Goal: Information Seeking & Learning: Learn about a topic

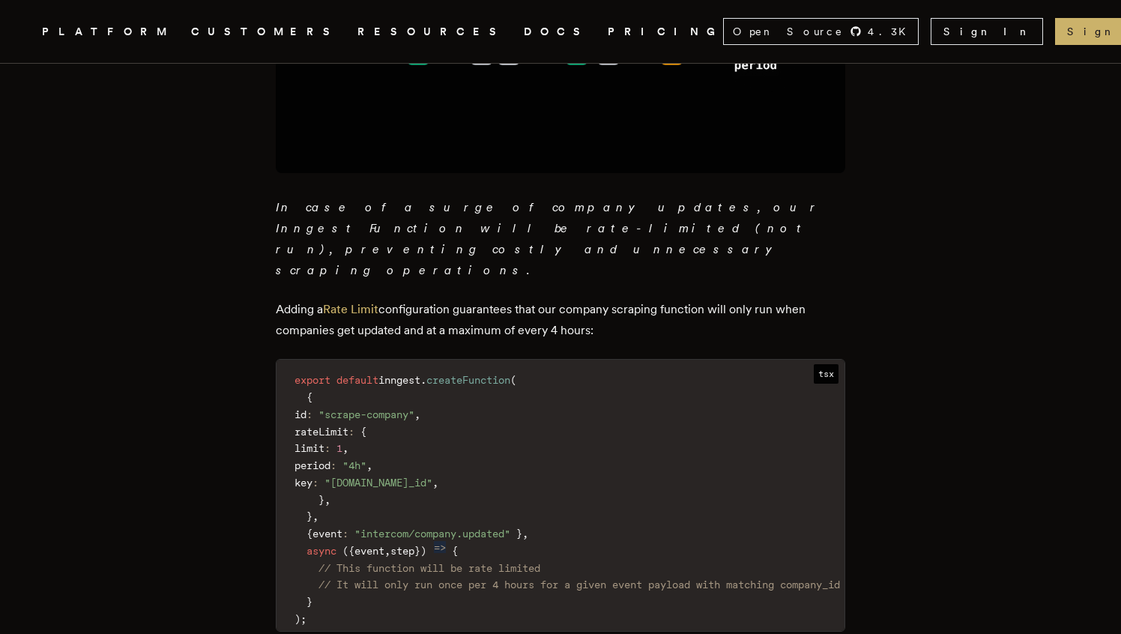
scroll to position [1358, 0]
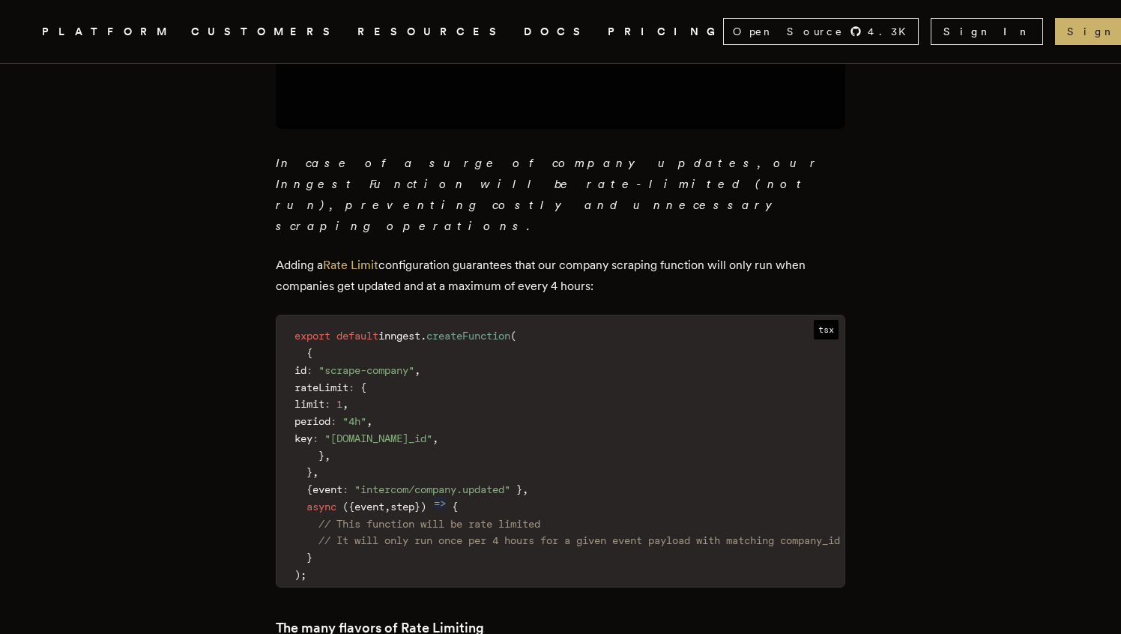
click at [349, 382] on span "rateLimit" at bounding box center [322, 388] width 54 height 12
copy span "rateLimit"
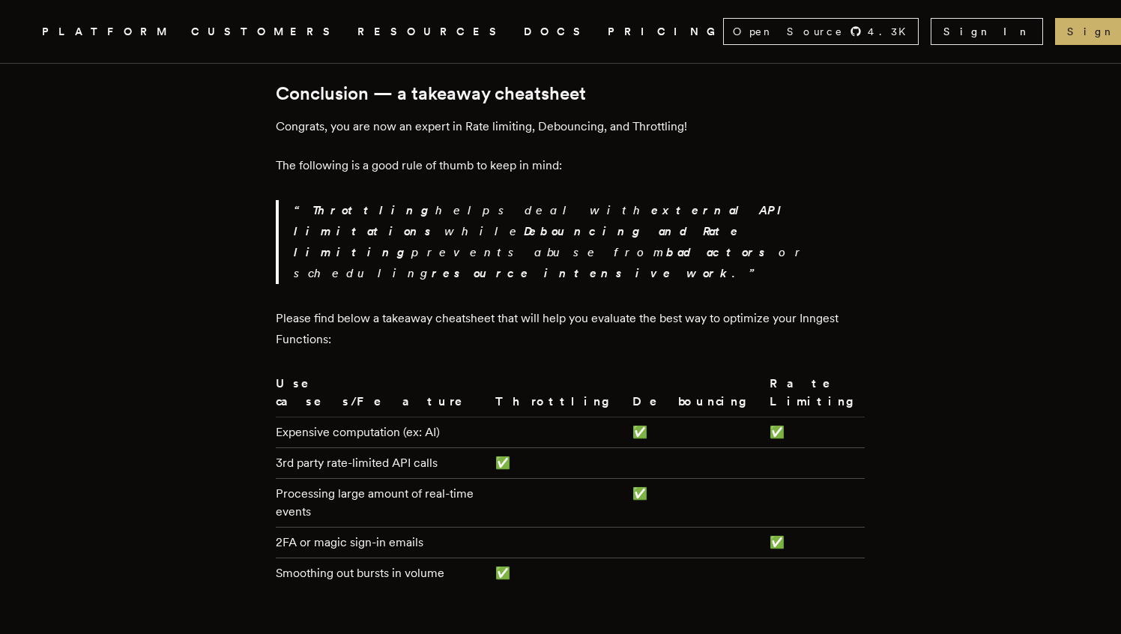
scroll to position [4701, 0]
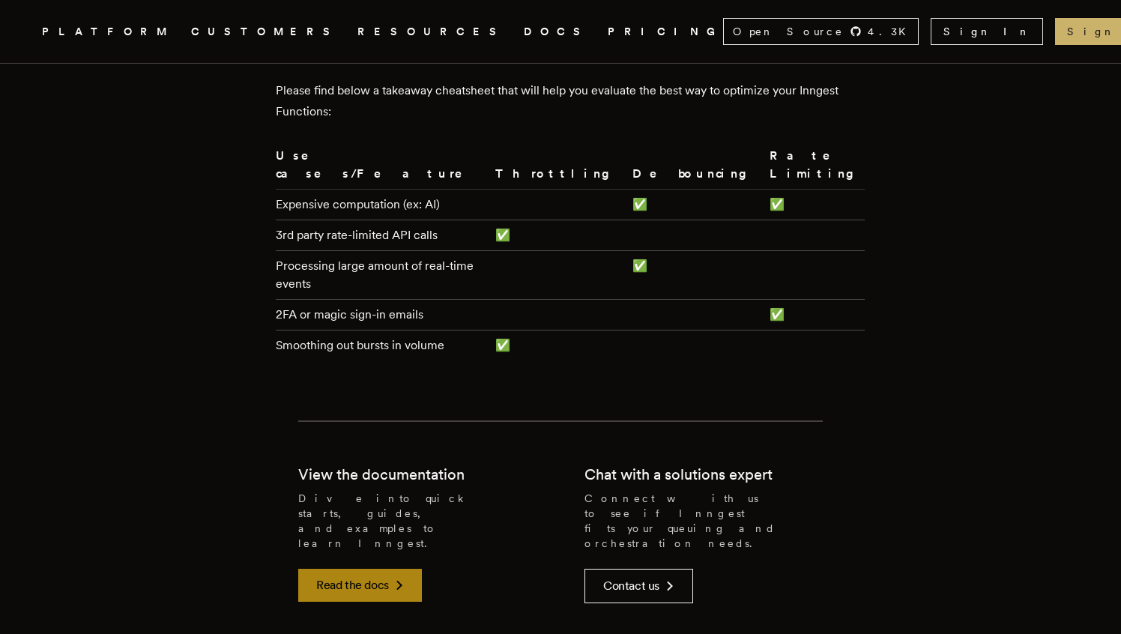
click at [406, 576] on icon at bounding box center [400, 585] width 18 height 18
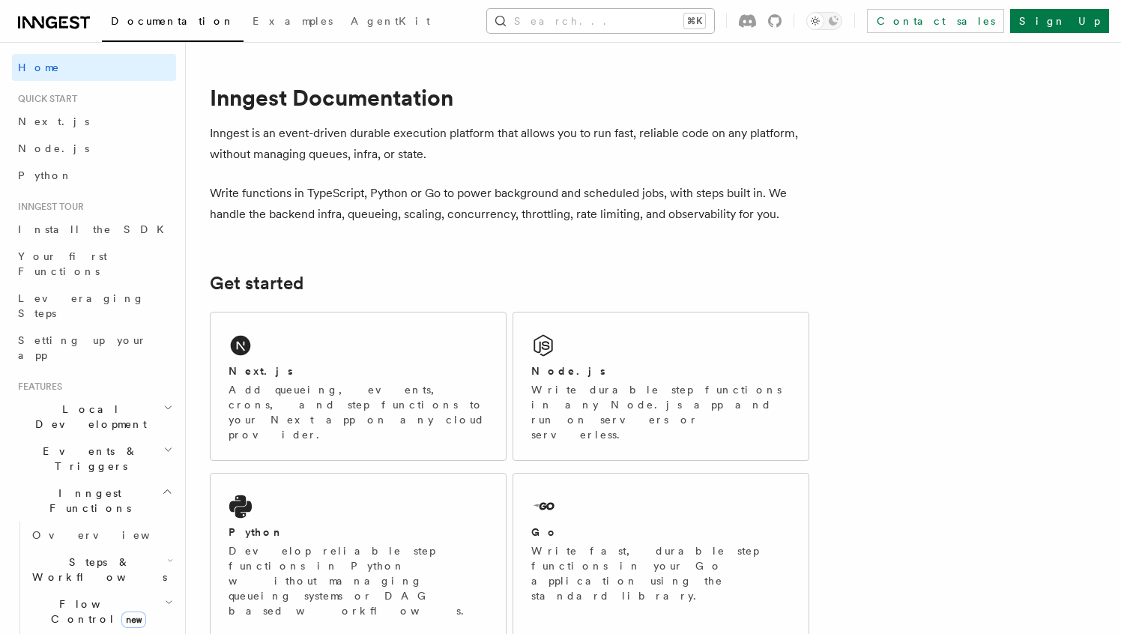
click at [583, 17] on button "Search... ⌘K" at bounding box center [600, 21] width 227 height 24
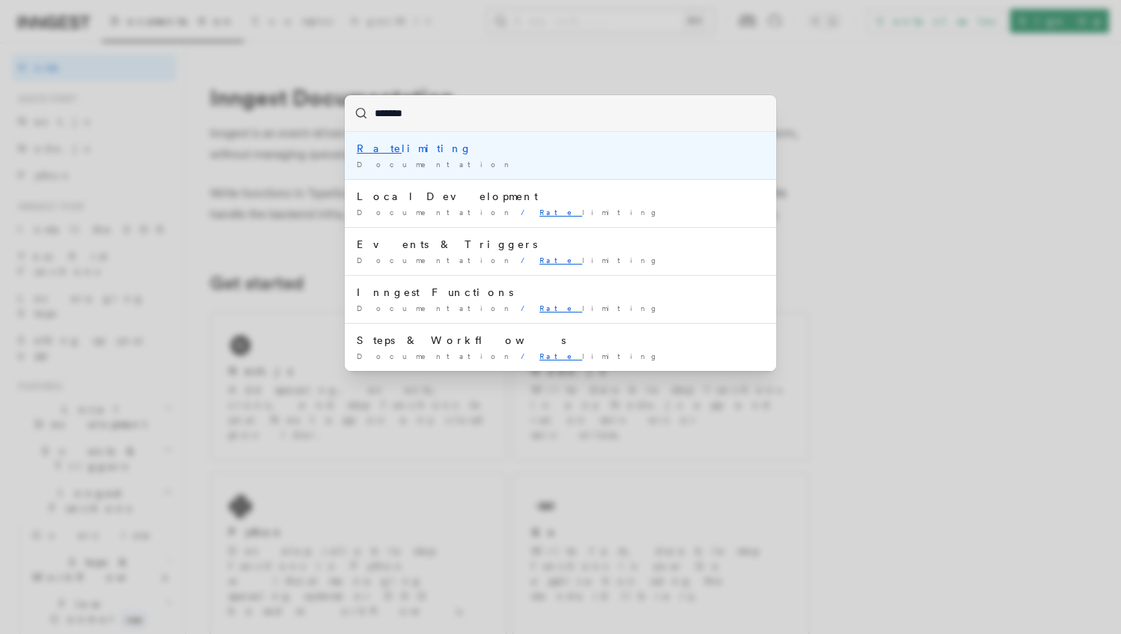
type input "******"
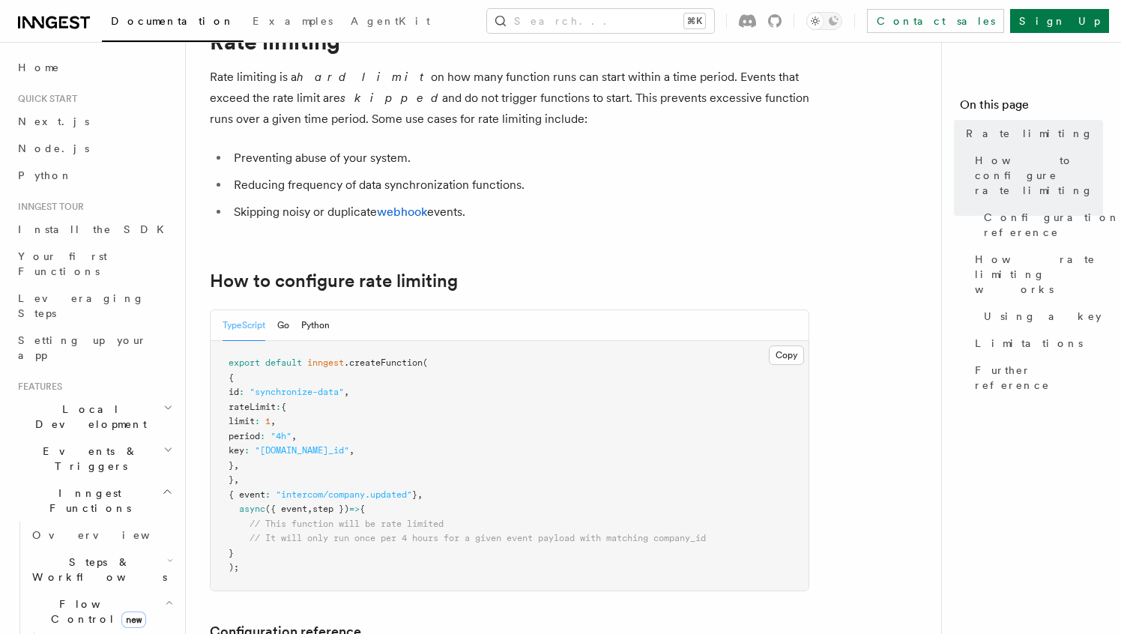
scroll to position [46, 0]
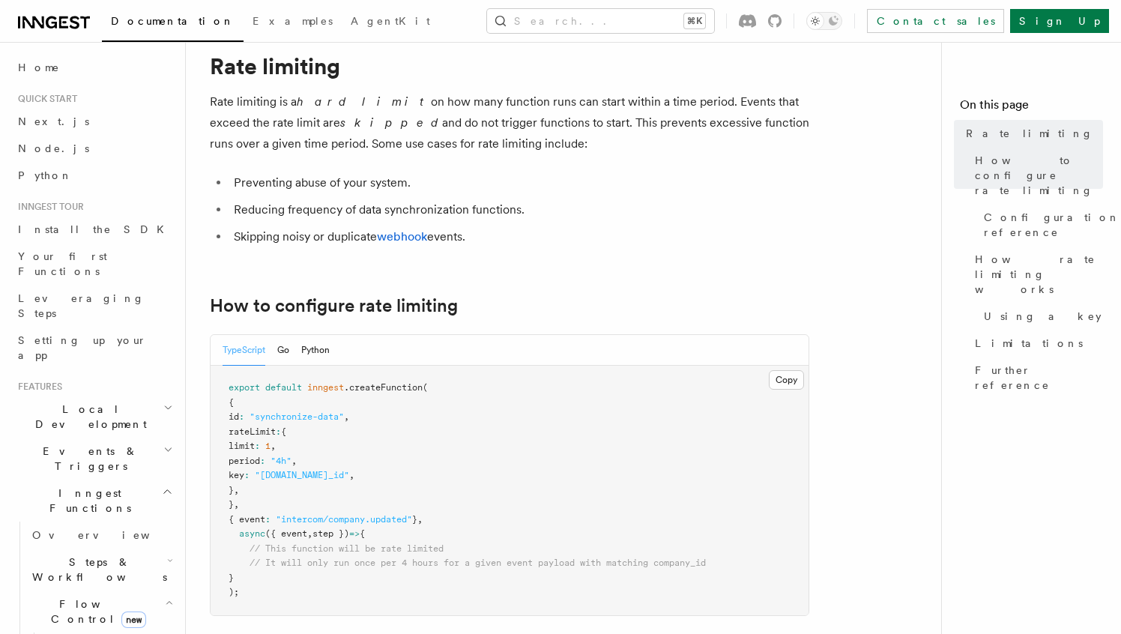
click at [276, 430] on span "rateLimit" at bounding box center [252, 432] width 47 height 10
copy span "rateLimit"
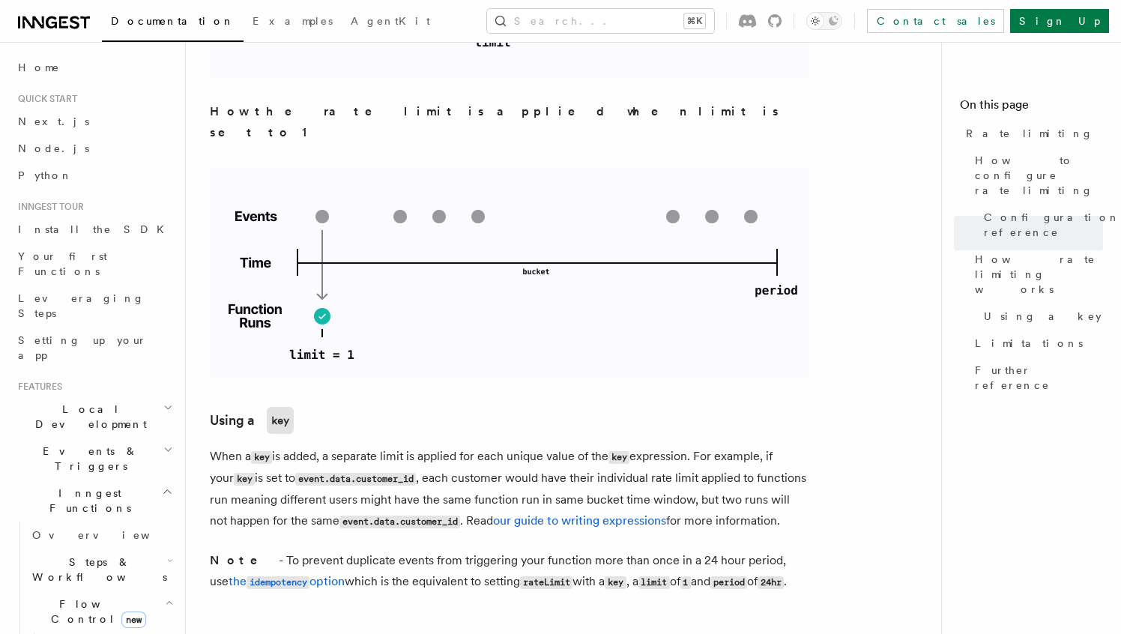
scroll to position [2401, 0]
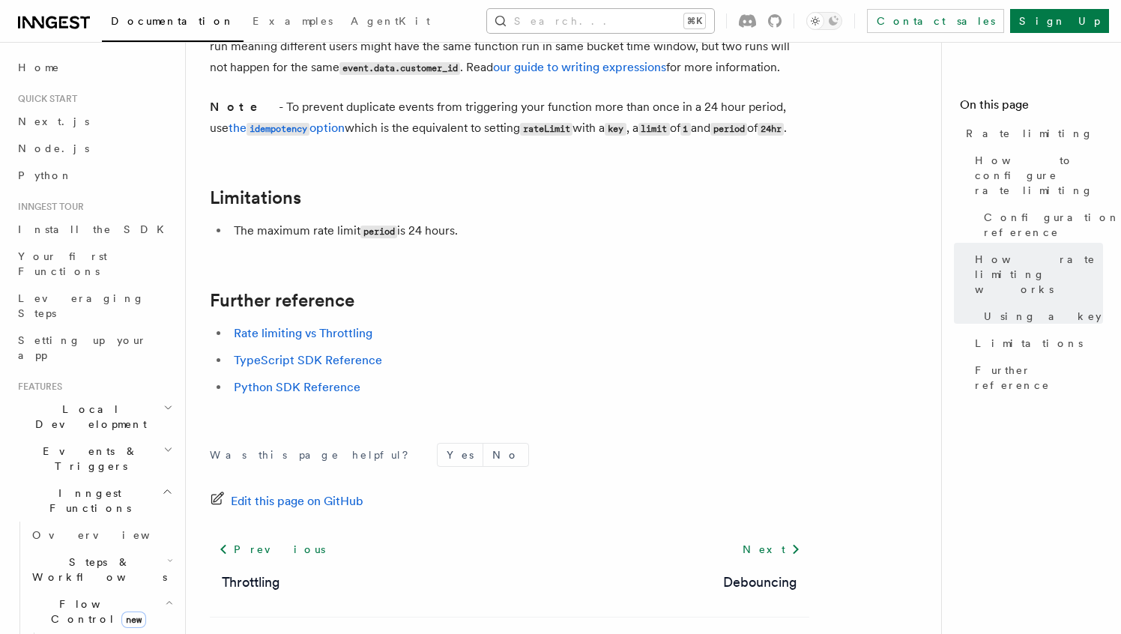
click at [714, 27] on button "Search... ⌘K" at bounding box center [600, 21] width 227 height 24
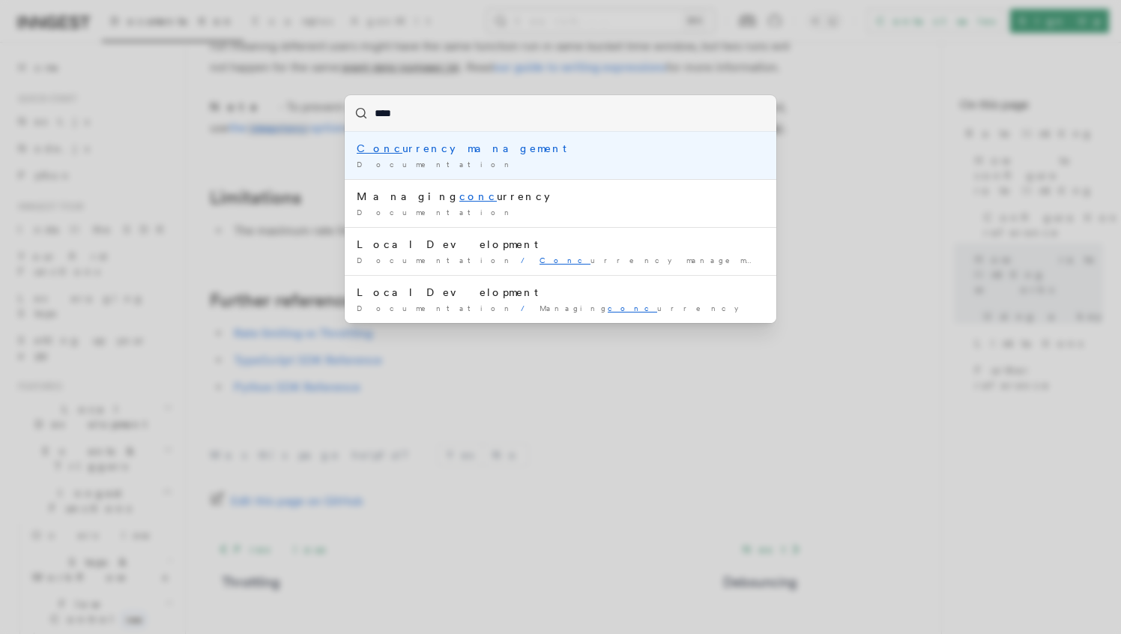
type input "*****"
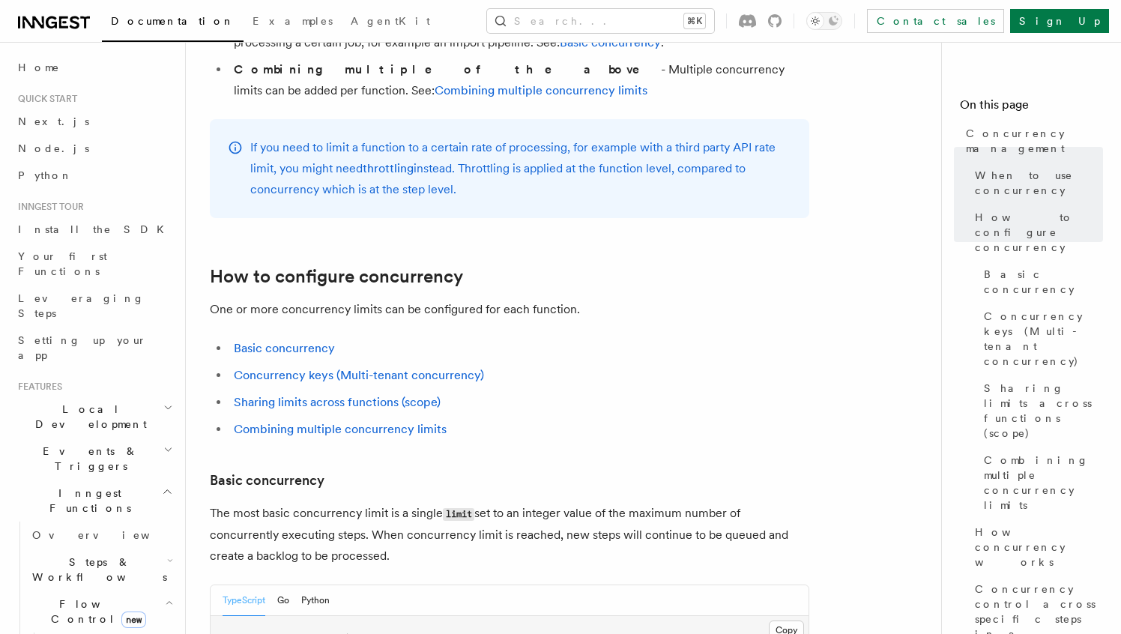
scroll to position [488, 0]
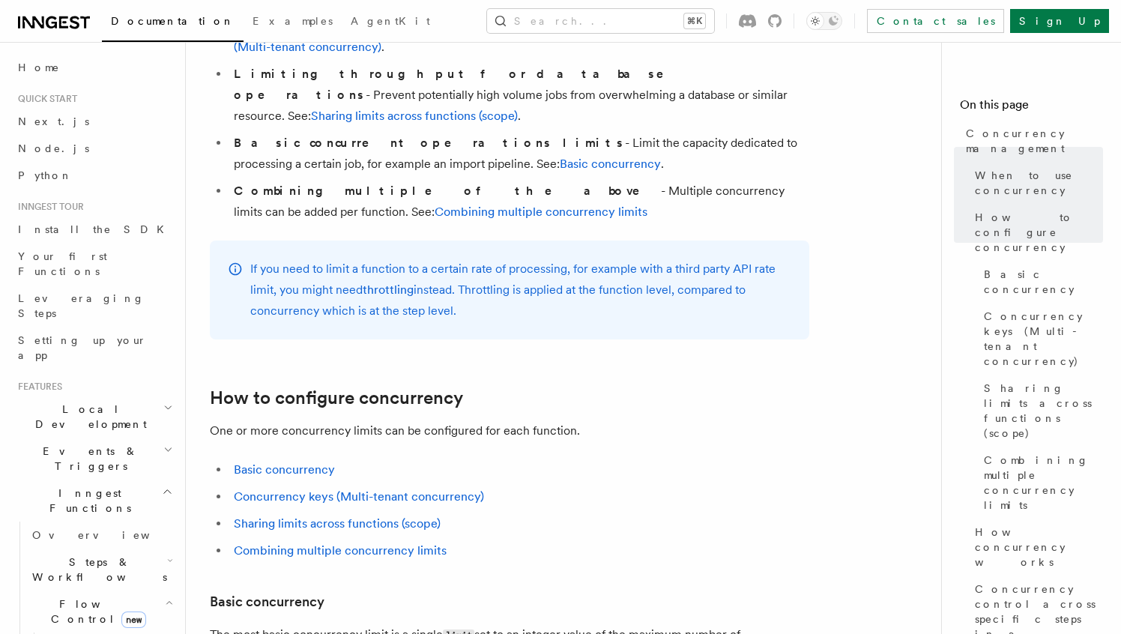
drag, startPoint x: 459, startPoint y: 202, endPoint x: 463, endPoint y: 256, distance: 54.1
click at [463, 259] on p "If you need to limit a function to a certain rate of processing, for example wi…" at bounding box center [520, 290] width 541 height 63
click at [400, 283] on link "throttling" at bounding box center [388, 290] width 51 height 14
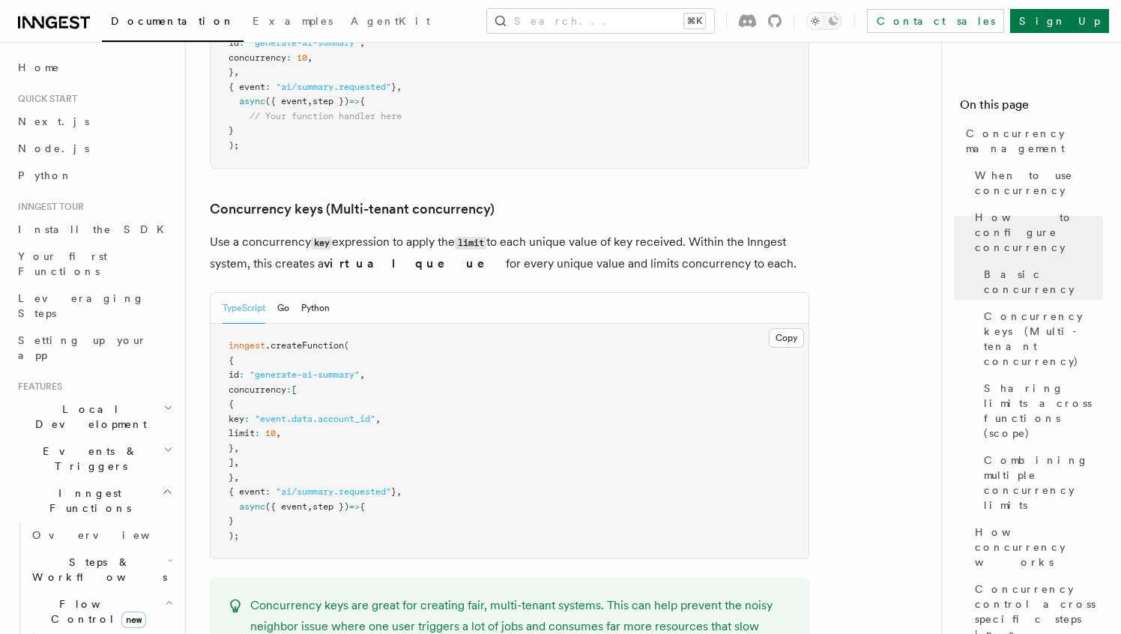
scroll to position [1235, 0]
drag, startPoint x: 359, startPoint y: 199, endPoint x: 550, endPoint y: 199, distance: 191.2
click at [552, 230] on p "Use a concurrency key expression to apply the limit to each unique value of key…" at bounding box center [510, 251] width 600 height 43
click at [550, 230] on p "Use a concurrency key expression to apply the limit to each unique value of key…" at bounding box center [510, 251] width 600 height 43
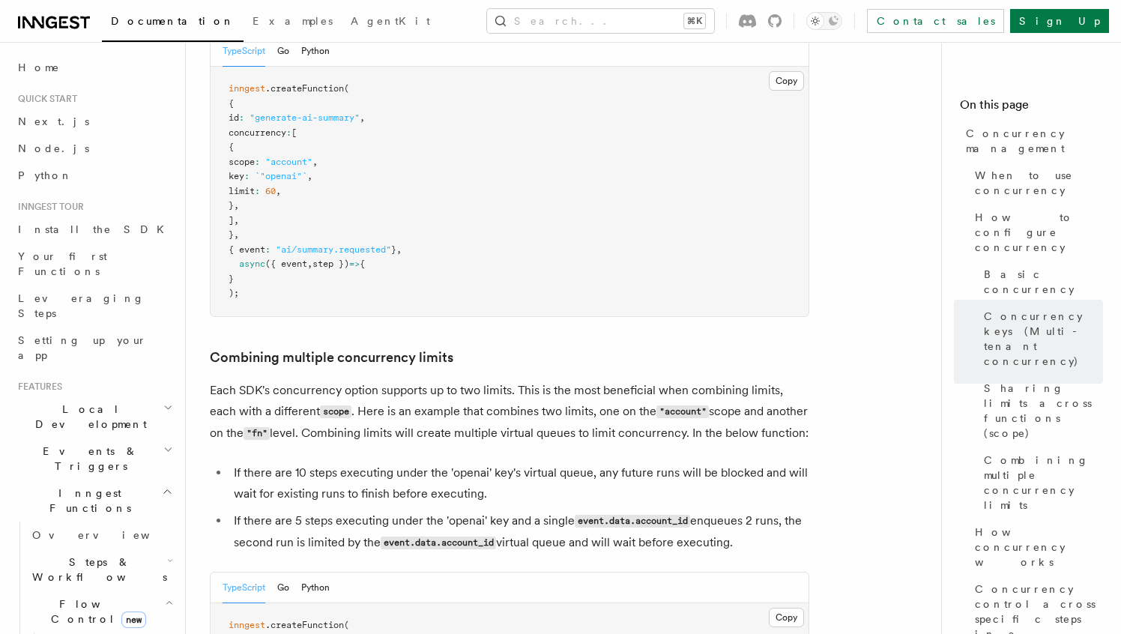
scroll to position [2064, 0]
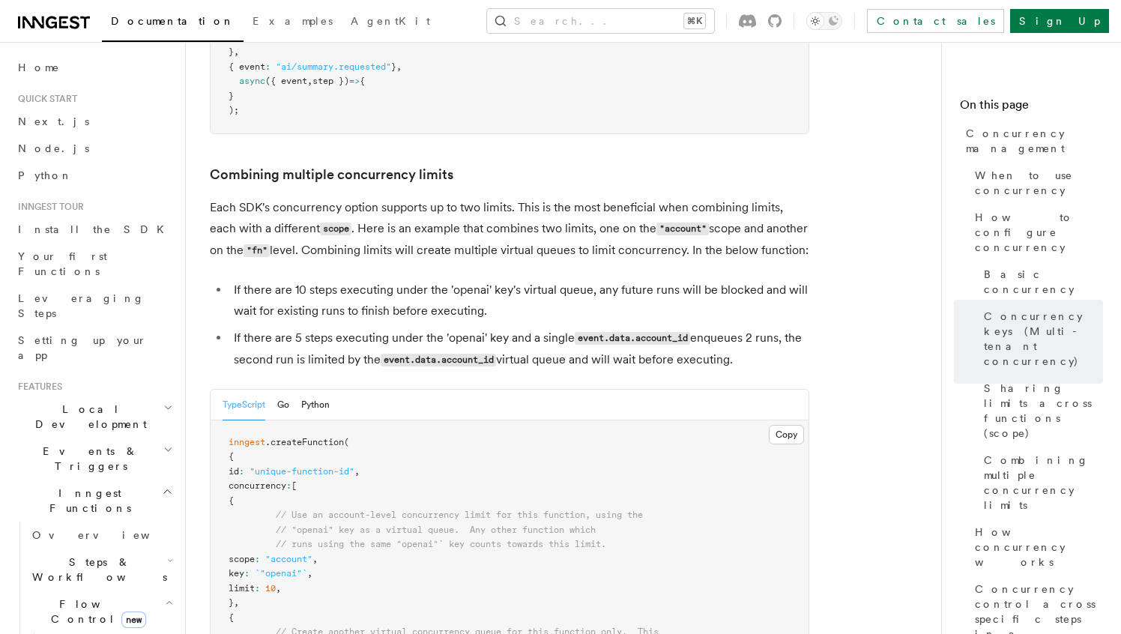
scroll to position [2289, 0]
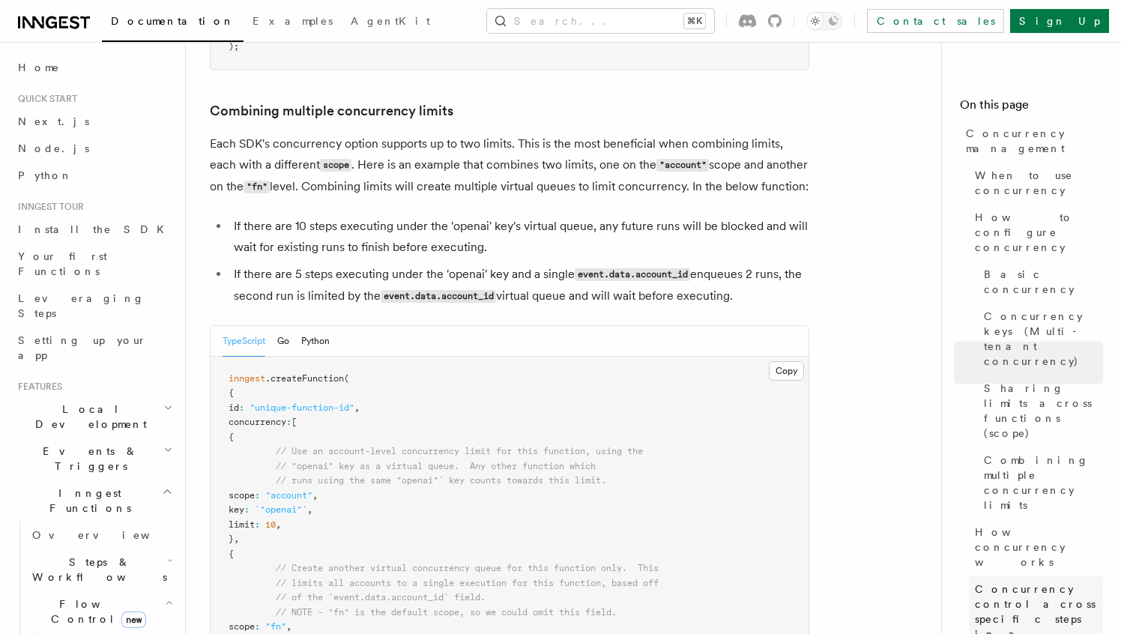
click at [1037, 576] on link "Concurrency control across specific steps in a function" at bounding box center [1036, 619] width 134 height 87
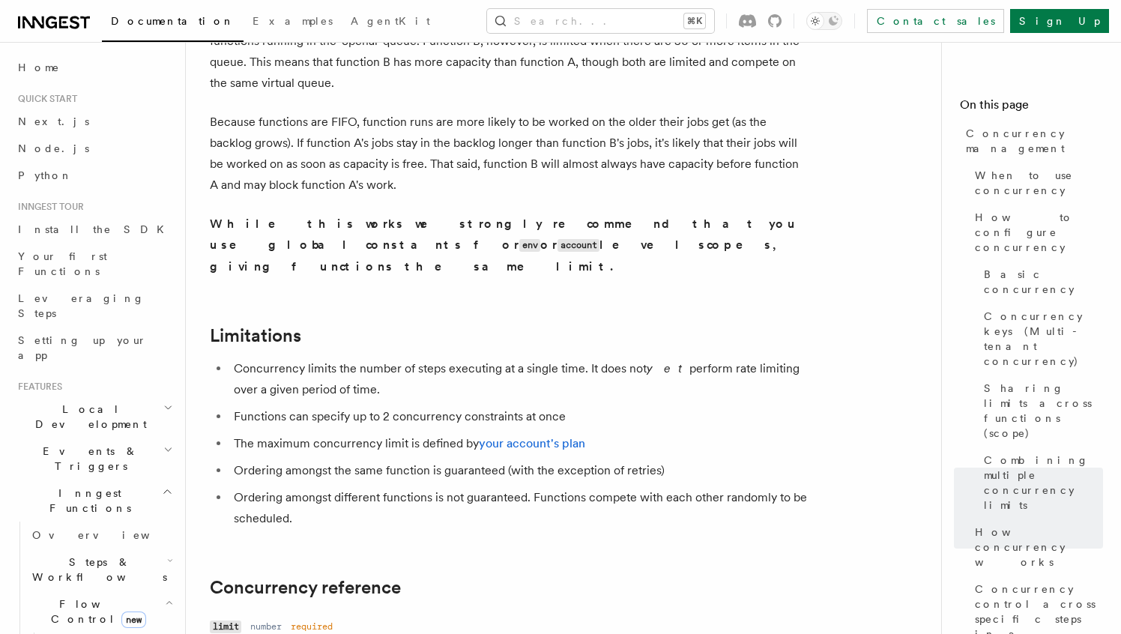
scroll to position [4701, 0]
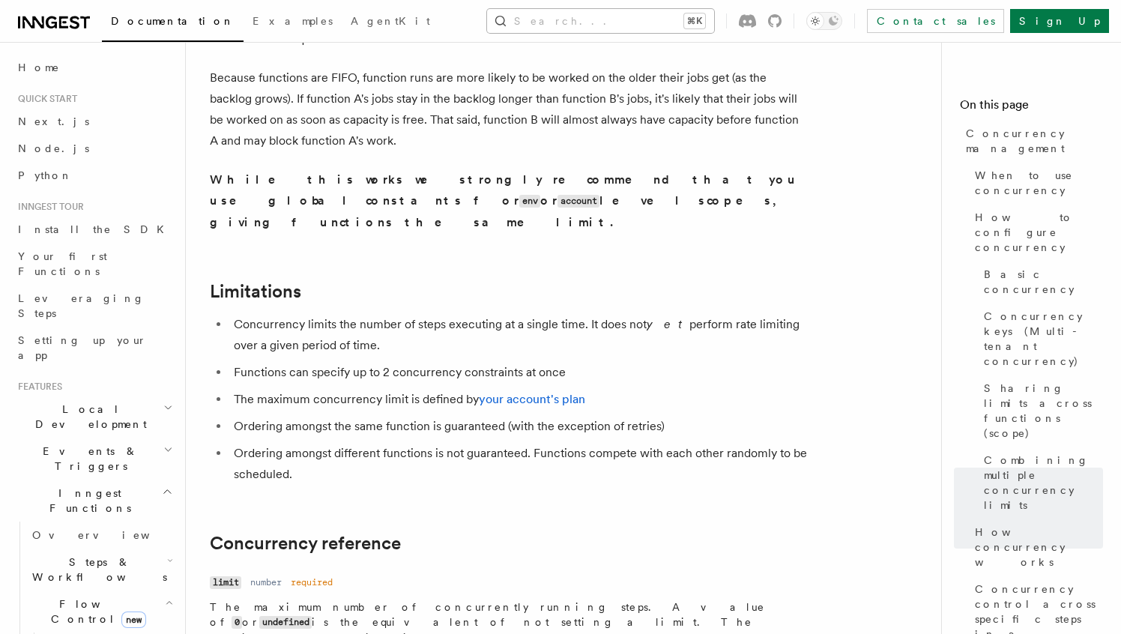
click at [714, 19] on button "Search... ⌘K" at bounding box center [600, 21] width 227 height 24
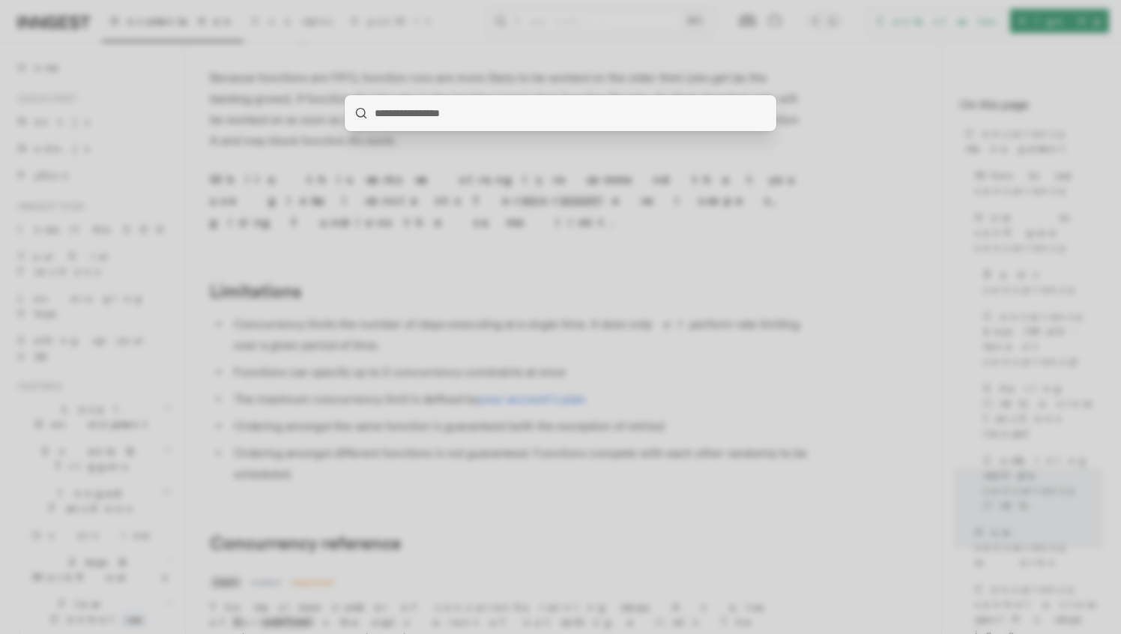
click at [657, 94] on div at bounding box center [560, 317] width 1121 height 634
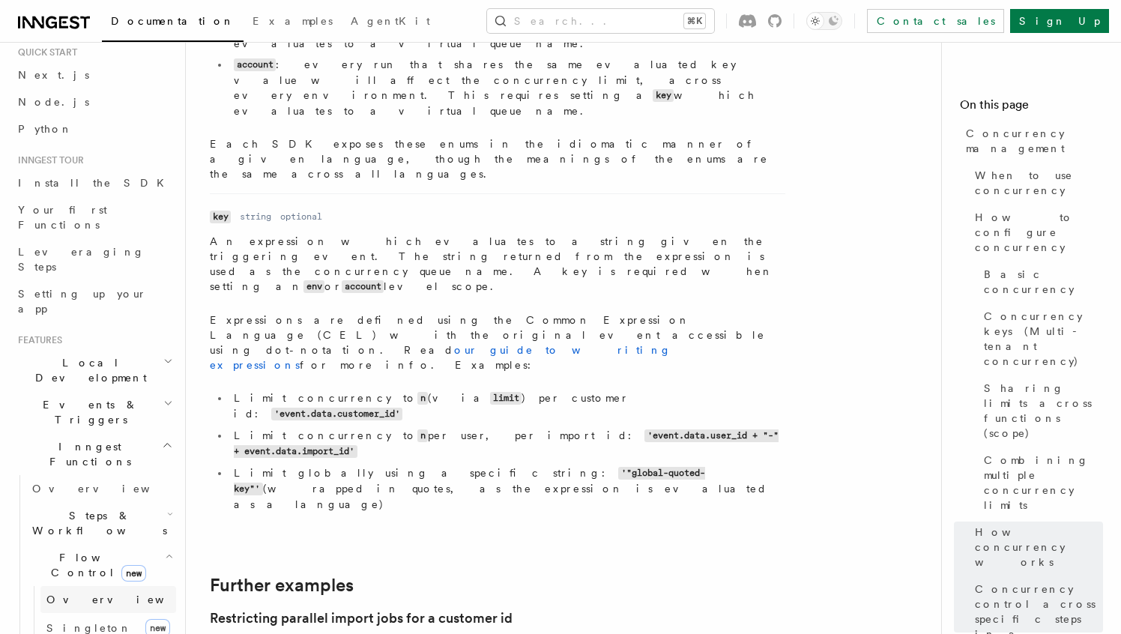
scroll to position [94, 0]
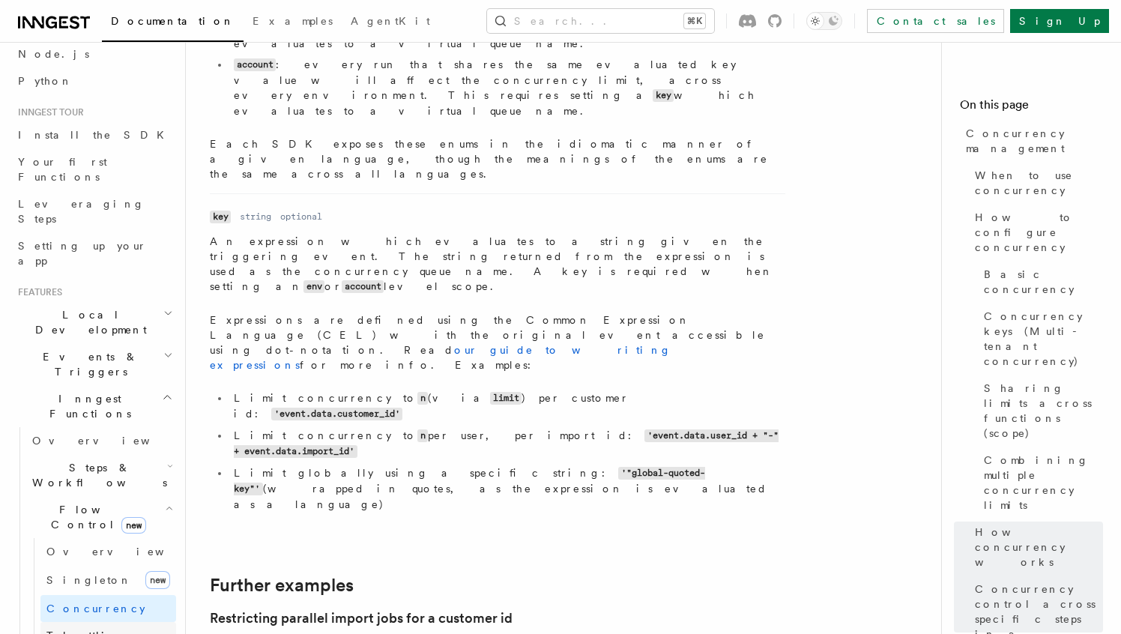
click at [124, 622] on link "Throttling" at bounding box center [108, 635] width 136 height 27
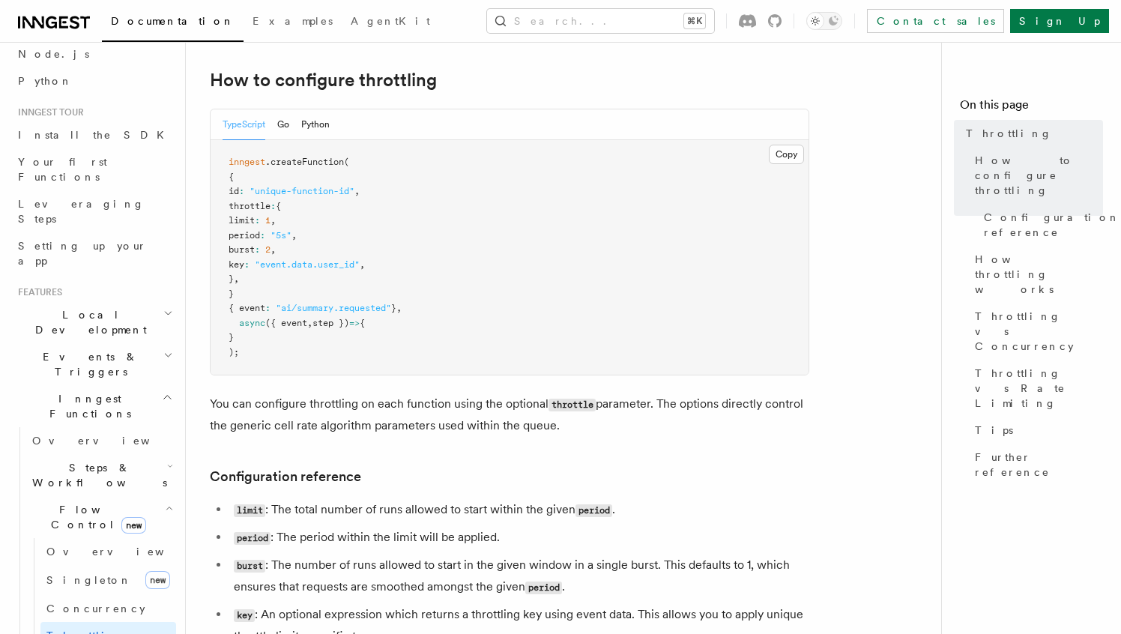
scroll to position [260, 0]
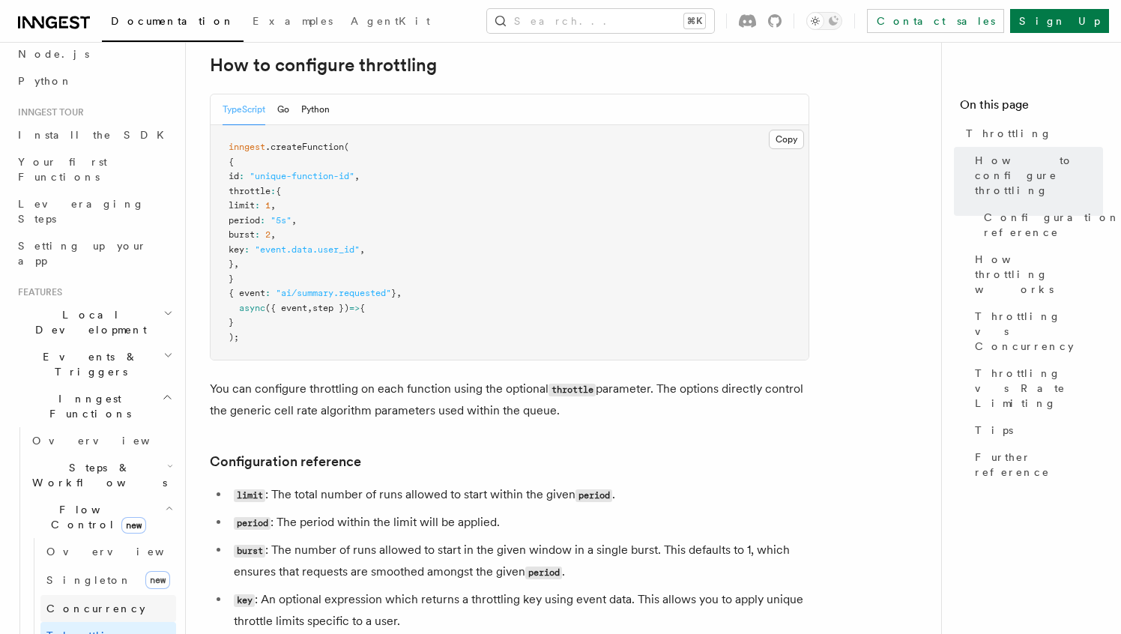
click at [97, 603] on span "Concurrency" at bounding box center [95, 609] width 99 height 12
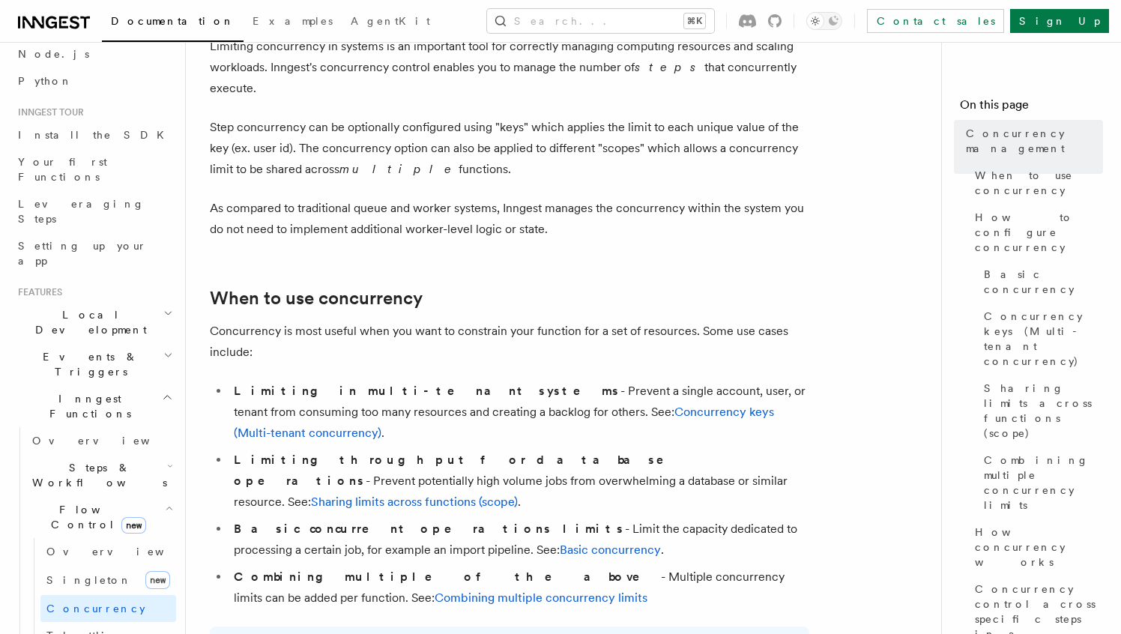
scroll to position [124, 0]
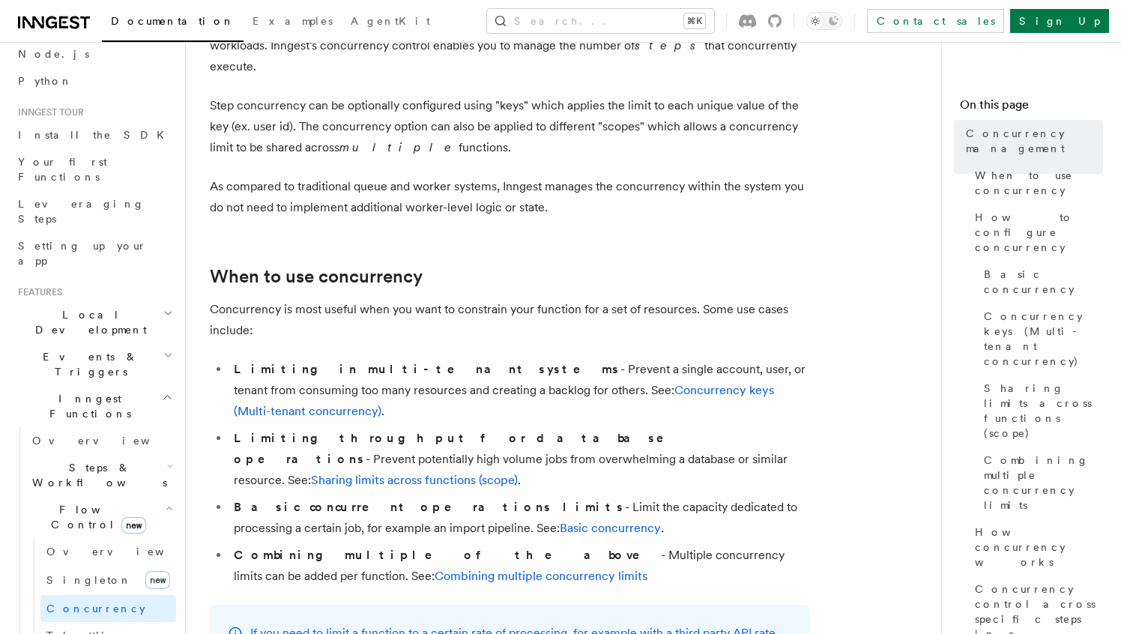
click at [349, 361] on li "Limiting in multi-tenant systems - Prevent a single account, user, or tenant fr…" at bounding box center [519, 390] width 580 height 63
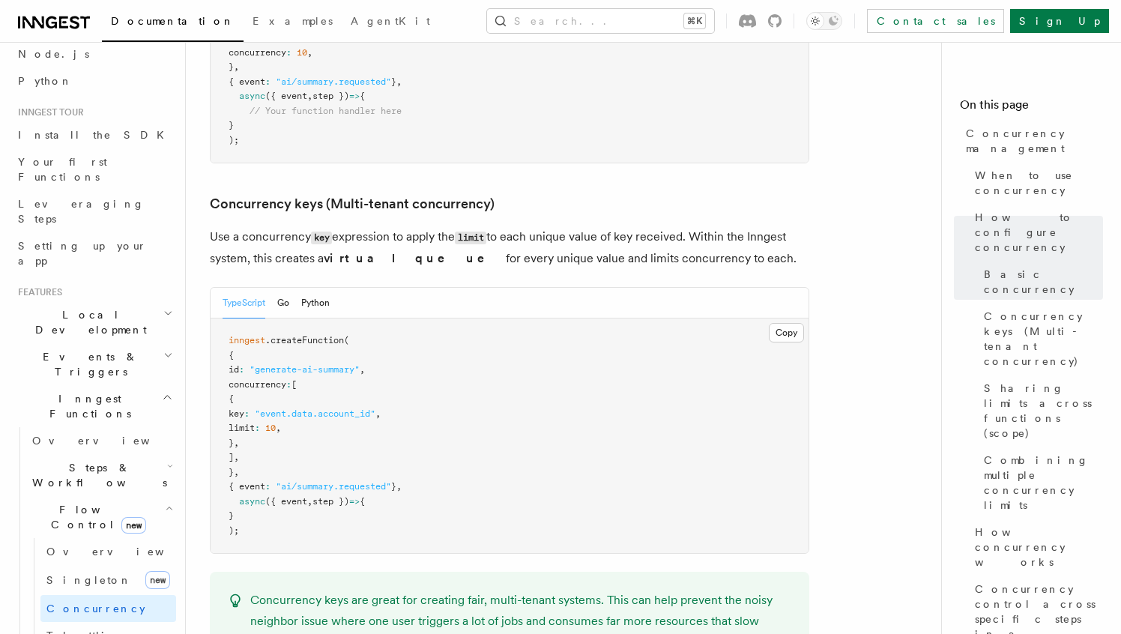
scroll to position [1231, 0]
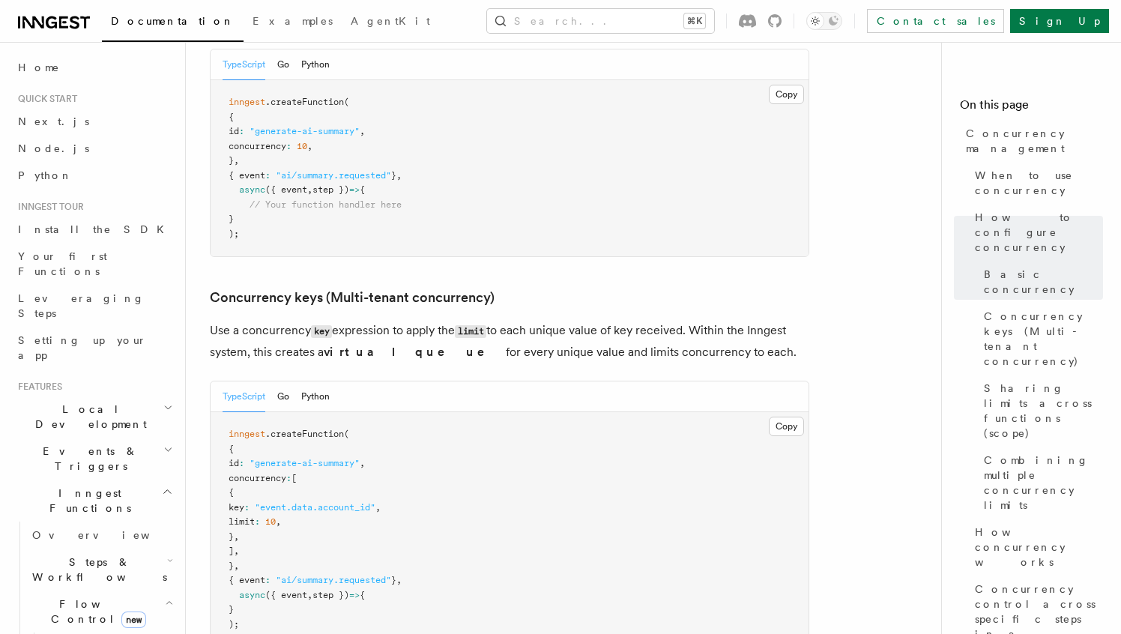
scroll to position [1147, 0]
